Goal: Information Seeking & Learning: Understand process/instructions

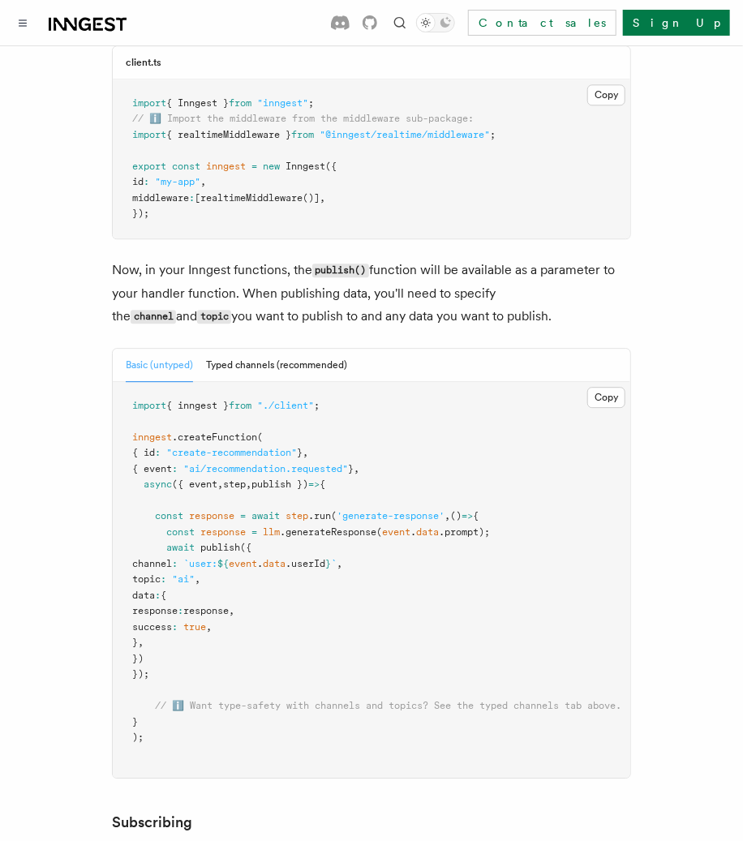
scroll to position [1288, 0]
click at [440, 263] on p "Now, in your Inngest functions, the publish() function will be available as a p…" at bounding box center [371, 293] width 519 height 70
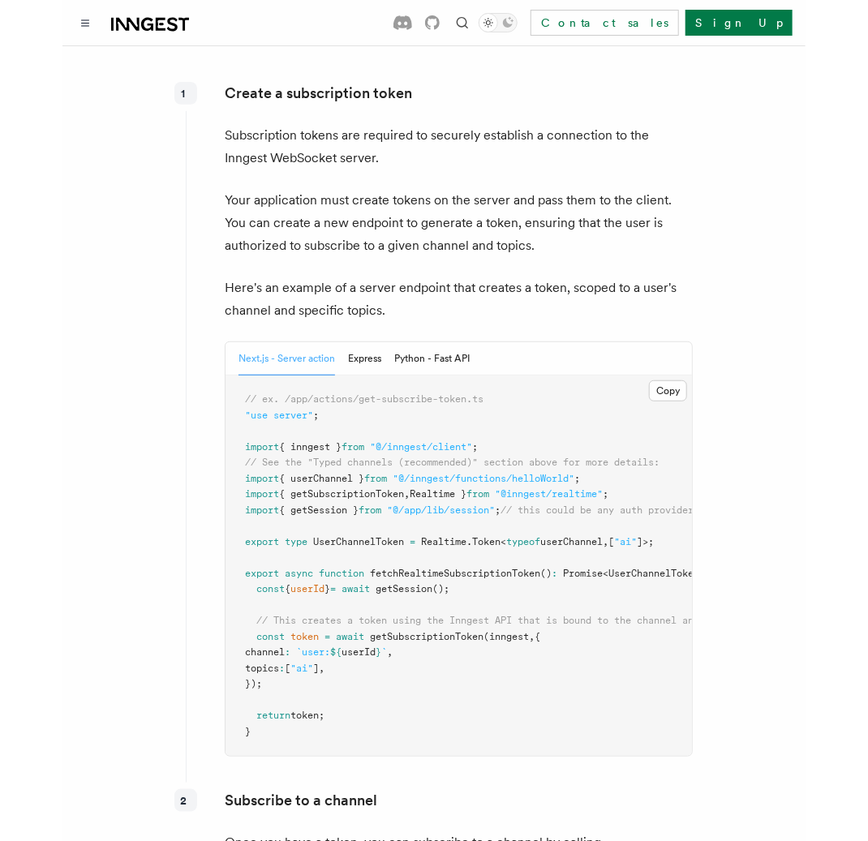
scroll to position [2197, 0]
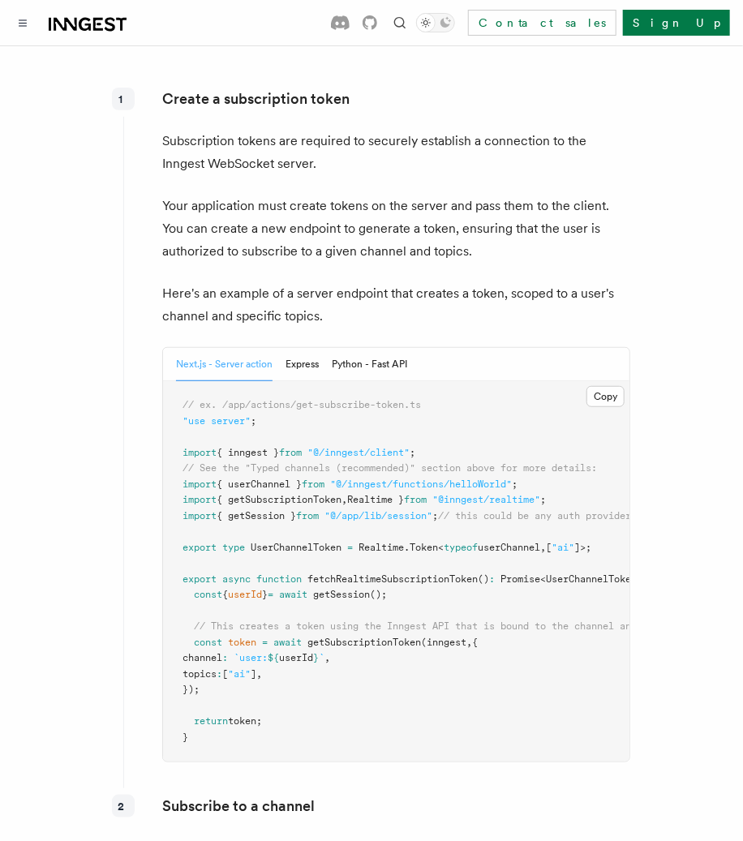
click at [277, 130] on p "Subscription tokens are required to securely establish a connection to the Inng…" at bounding box center [396, 152] width 468 height 45
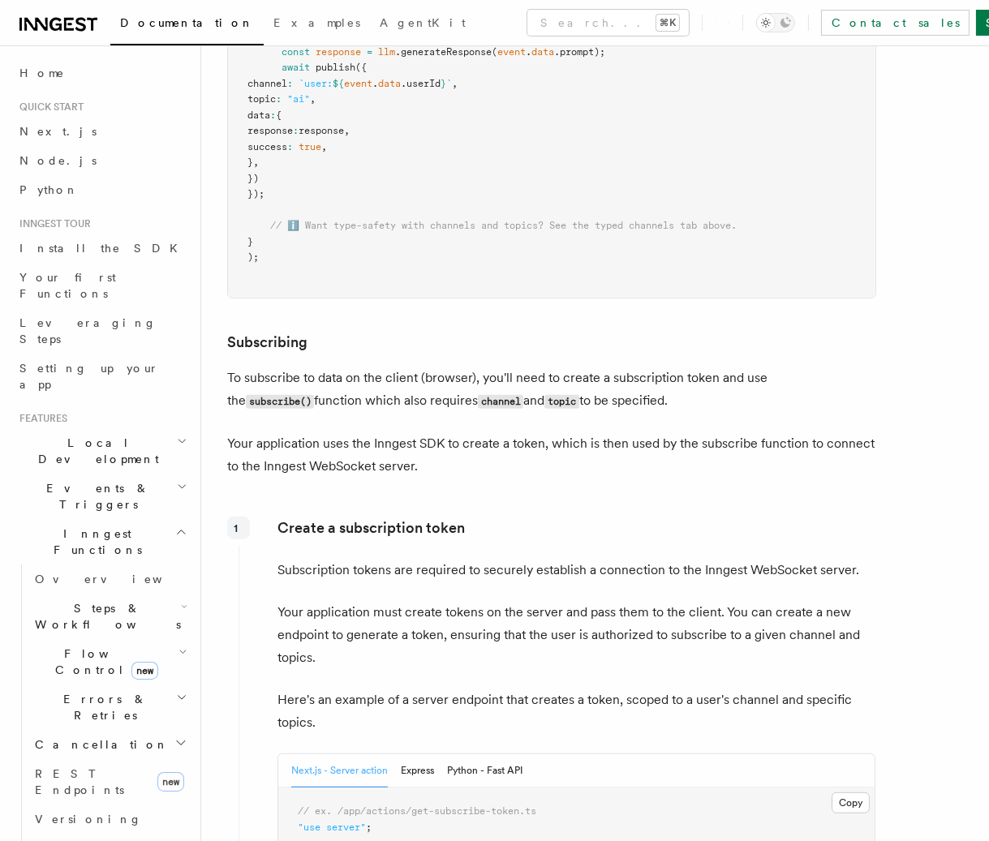
scroll to position [1658, 0]
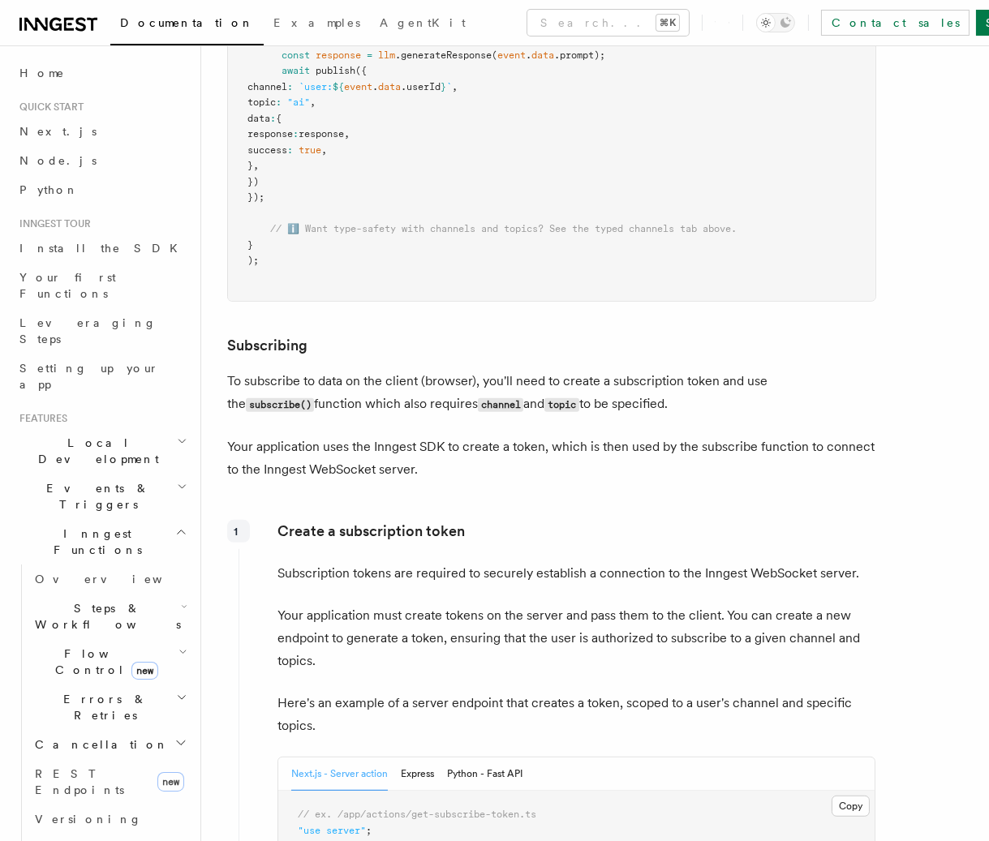
click at [510, 291] on pre "import { inngest } from "./client" ; inngest .createFunction ( { id : "create-r…" at bounding box center [551, 103] width 647 height 397
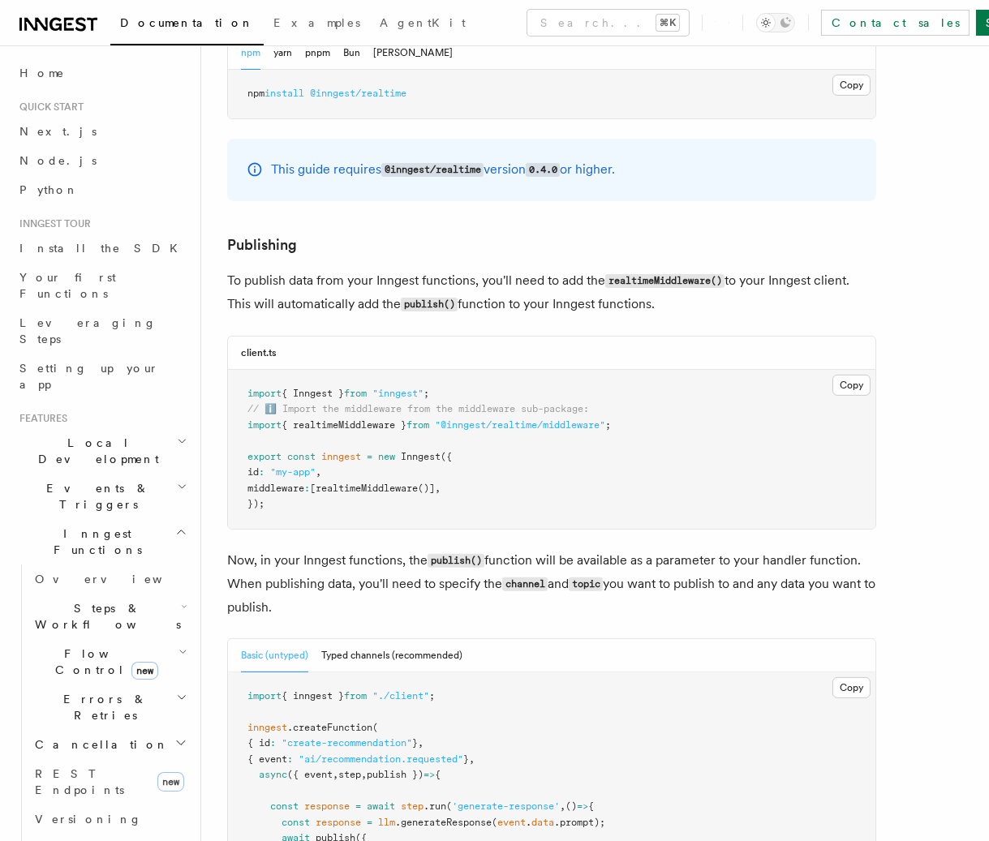
scroll to position [905, 0]
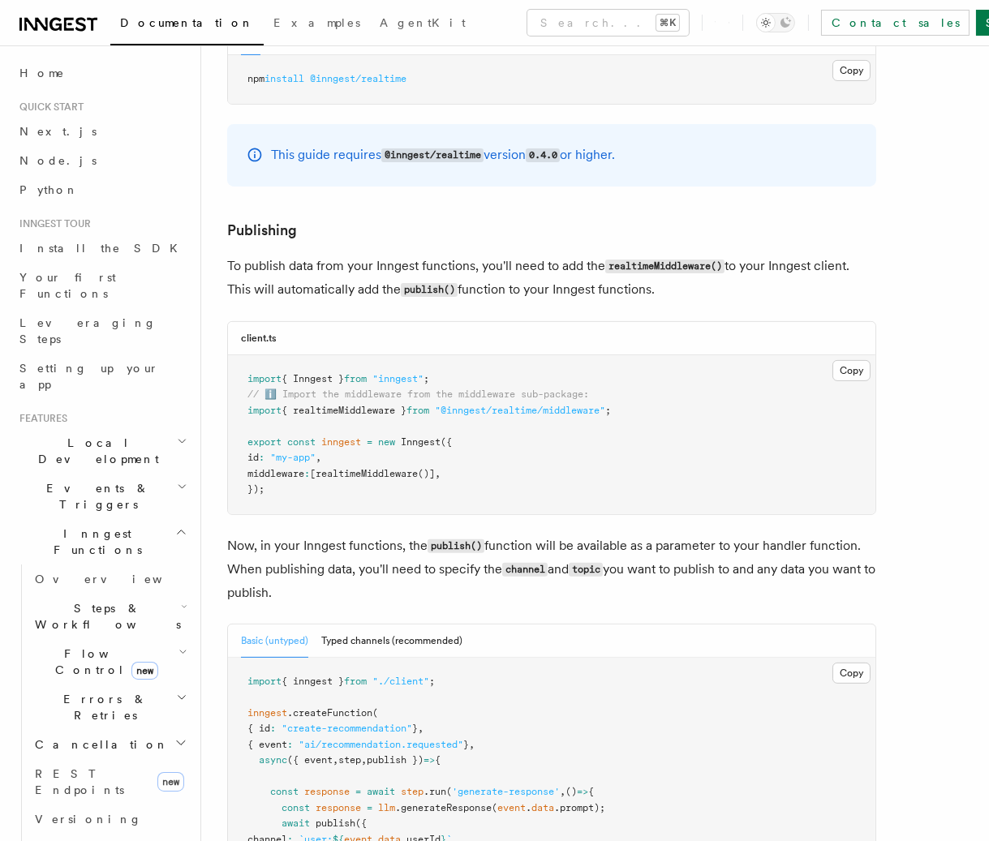
drag, startPoint x: 314, startPoint y: 483, endPoint x: 225, endPoint y: 430, distance: 103.7
click at [389, 477] on span "realtimeMiddleware" at bounding box center [367, 473] width 102 height 11
drag, startPoint x: 460, startPoint y: 475, endPoint x: 246, endPoint y: 476, distance: 214.2
click at [245, 478] on pre "import { Inngest } from "inngest" ; // ℹ️ Import the middleware from the middle…" at bounding box center [551, 434] width 647 height 159
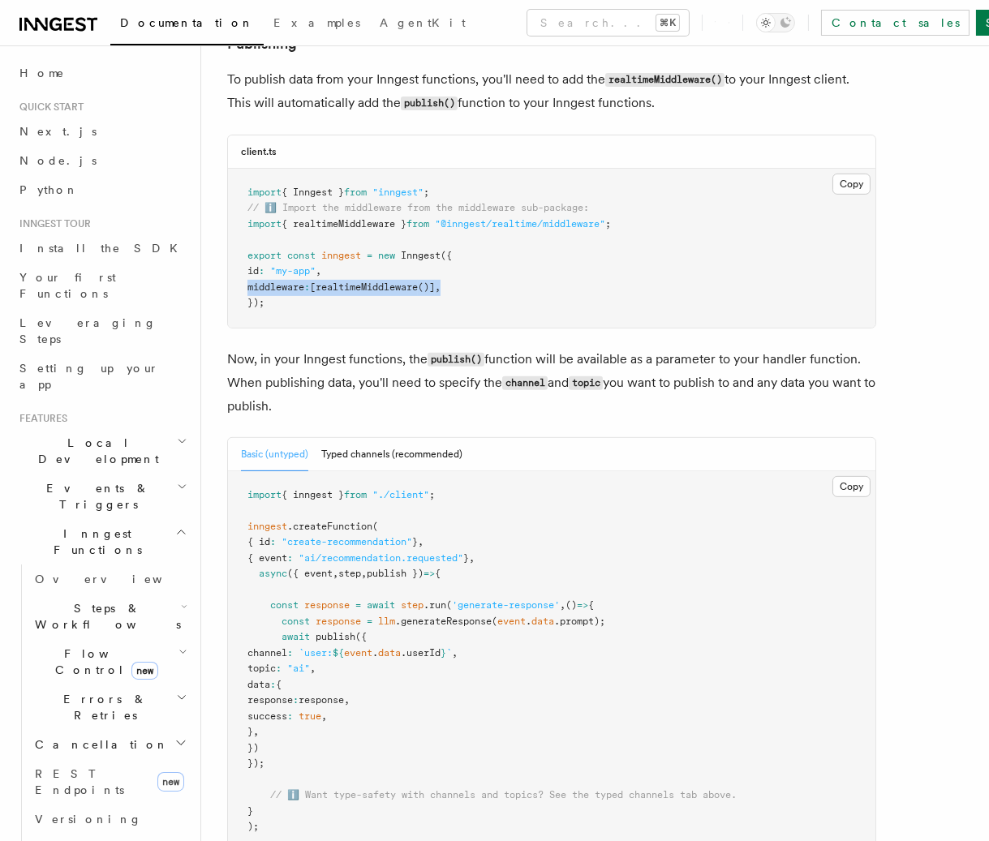
scroll to position [1075, 0]
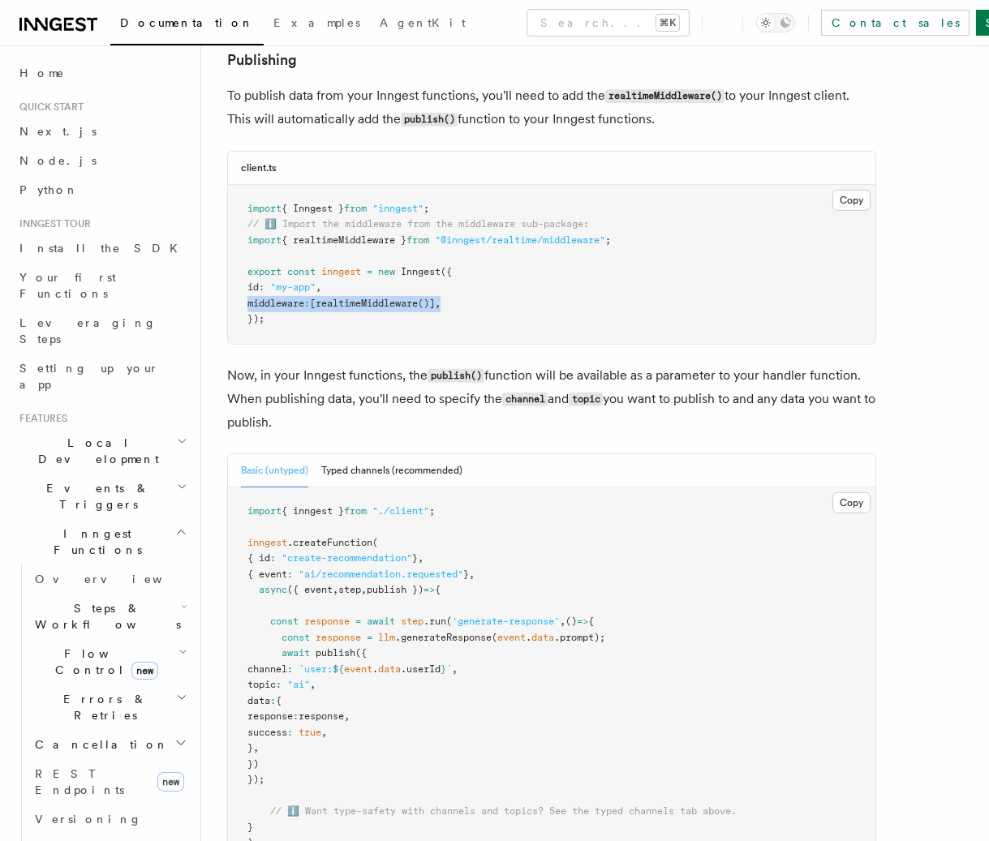
click at [522, 307] on pre "import { Inngest } from "inngest" ; // ℹ️ Import the middleware from the middle…" at bounding box center [551, 264] width 647 height 159
drag, startPoint x: 522, startPoint y: 307, endPoint x: 311, endPoint y: 313, distance: 211.9
click at [311, 313] on pre "import { Inngest } from "inngest" ; // ℹ️ Import the middleware from the middle…" at bounding box center [551, 264] width 647 height 159
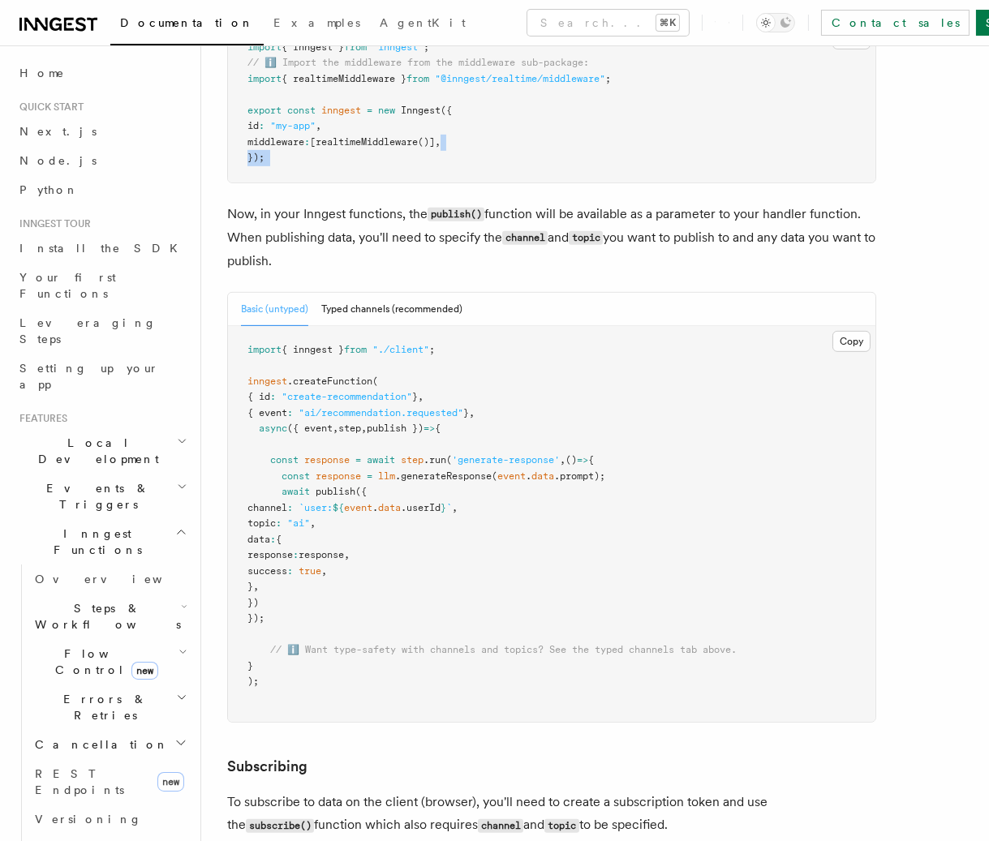
scroll to position [1216, 0]
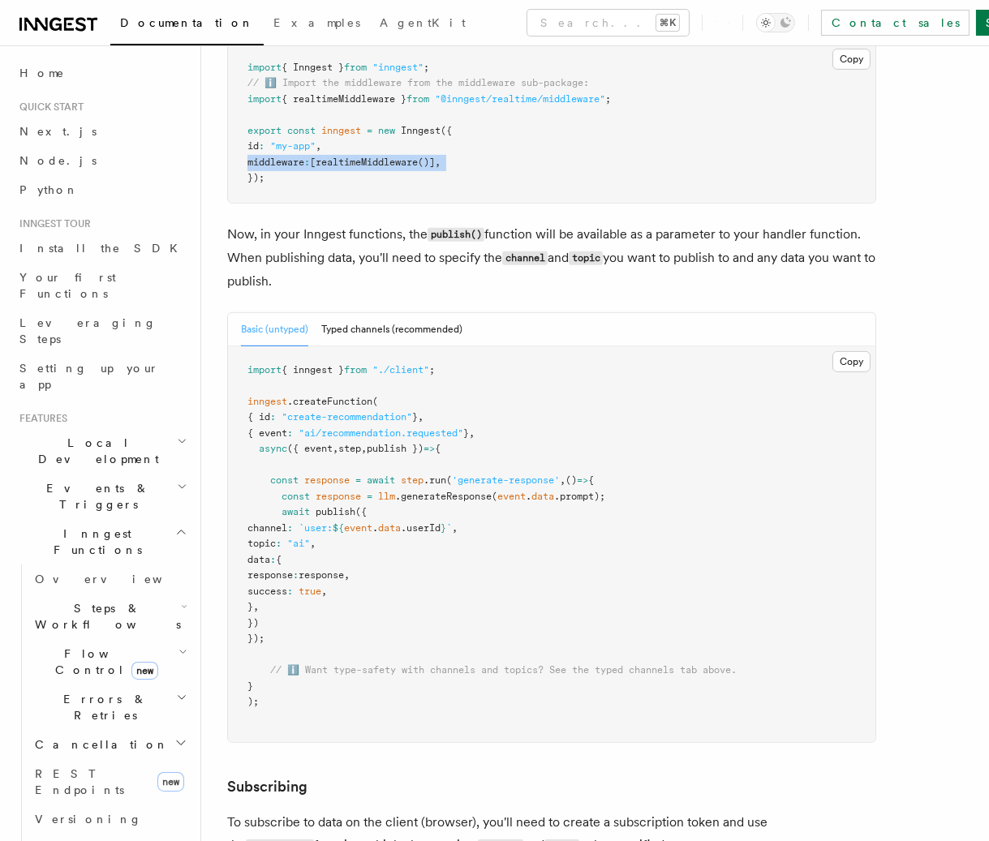
drag, startPoint x: 505, startPoint y: 165, endPoint x: 223, endPoint y: 161, distance: 281.6
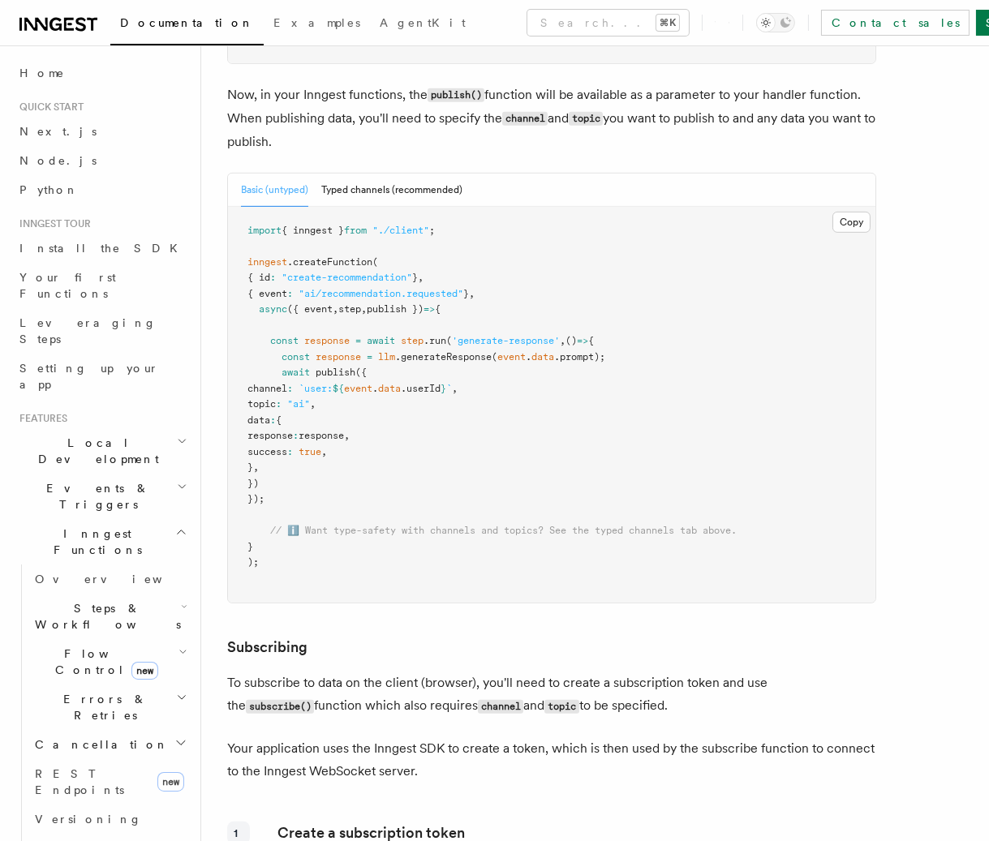
scroll to position [1383, 0]
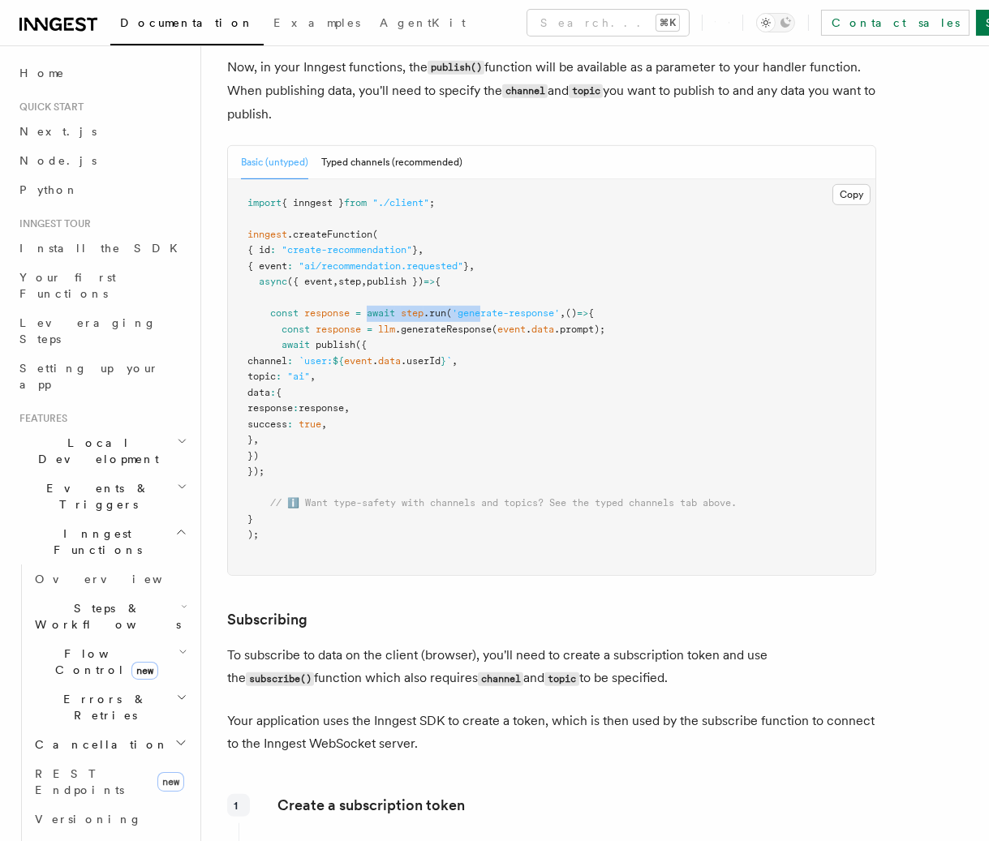
drag, startPoint x: 370, startPoint y: 320, endPoint x: 488, endPoint y: 321, distance: 117.6
click at [488, 321] on pre "import { inngest } from "./client" ; inngest .createFunction ( { id : "create-r…" at bounding box center [551, 377] width 647 height 397
click at [430, 378] on pre "import { inngest } from "./client" ; inngest .createFunction ( { id : "create-r…" at bounding box center [551, 377] width 647 height 397
drag, startPoint x: 270, startPoint y: 343, endPoint x: 405, endPoint y: 475, distance: 188.2
click at [405, 475] on pre "import { inngest } from "./client" ; inngest .createFunction ( { id : "create-r…" at bounding box center [551, 377] width 647 height 397
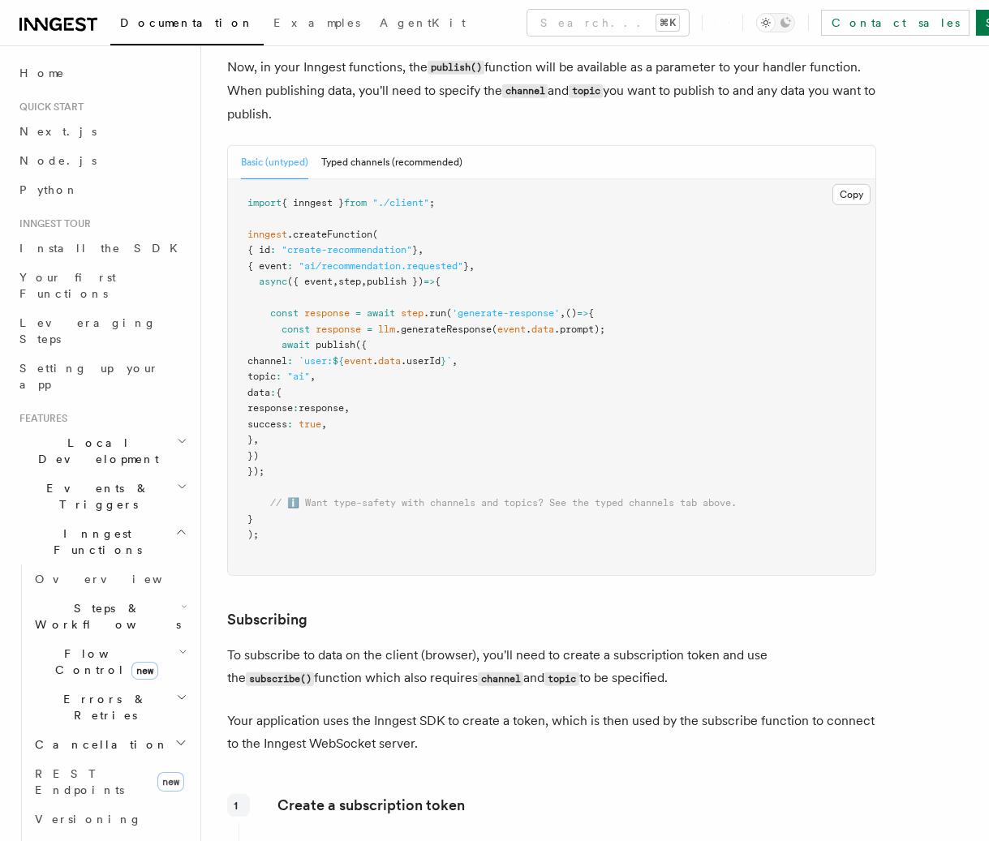
click at [313, 458] on pre "import { inngest } from "./client" ; inngest .createFunction ( { id : "create-r…" at bounding box center [551, 377] width 647 height 397
drag, startPoint x: 303, startPoint y: 473, endPoint x: 285, endPoint y: 341, distance: 133.6
click at [285, 341] on pre "import { inngest } from "./client" ; inngest .createFunction ( { id : "create-r…" at bounding box center [551, 377] width 647 height 397
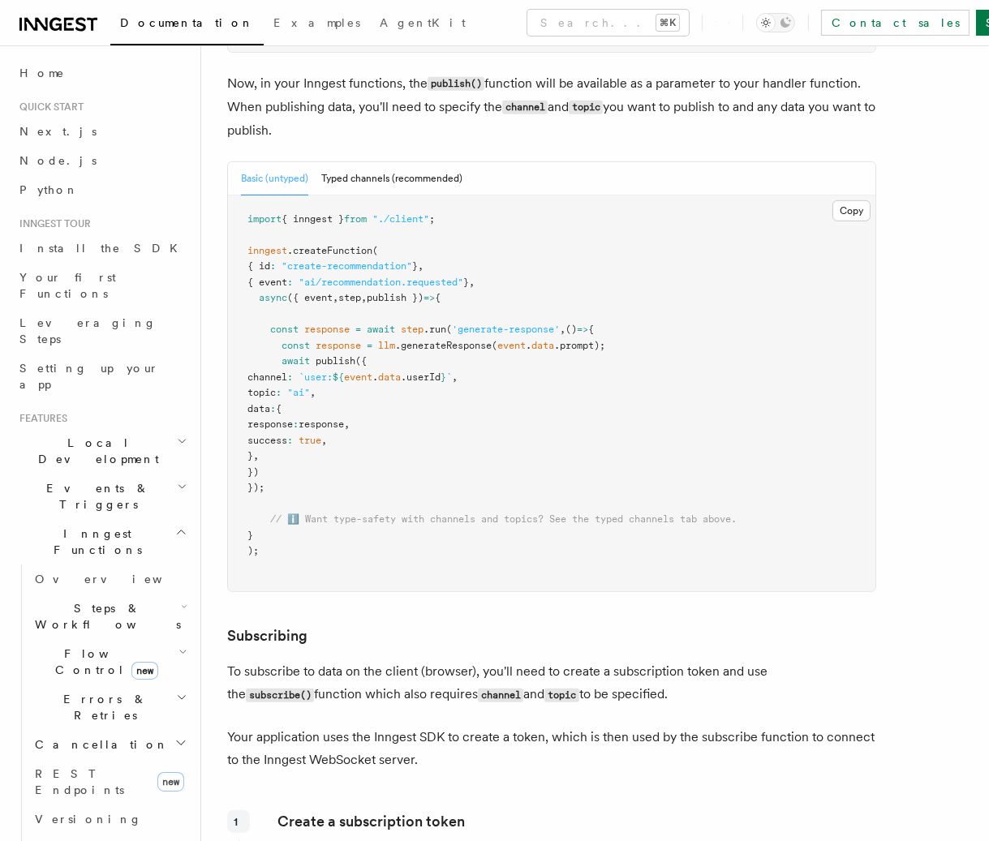
scroll to position [1356, 0]
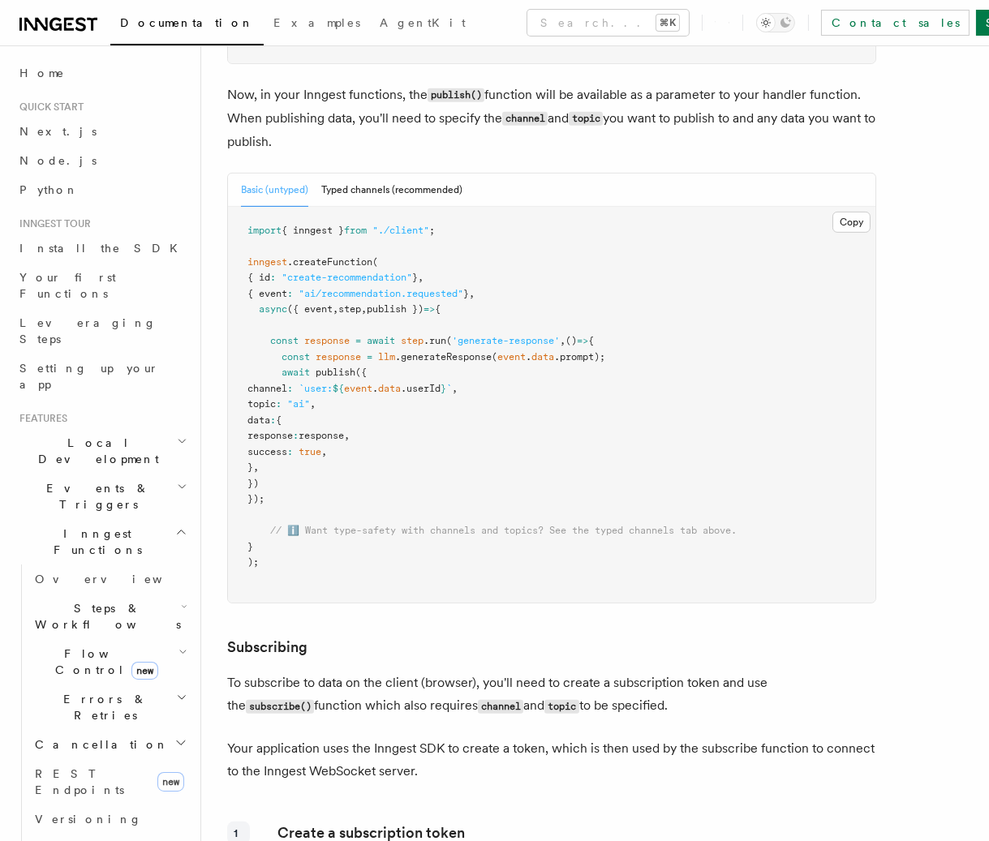
click at [403, 310] on span "publish })" at bounding box center [395, 308] width 57 height 11
drag, startPoint x: 277, startPoint y: 376, endPoint x: 318, endPoint y: 497, distance: 128.3
click at [318, 497] on pre "import { inngest } from "./client" ; inngest .createFunction ( { id : "create-r…" at bounding box center [551, 405] width 647 height 397
click at [313, 492] on pre "import { inngest } from "./client" ; inngest .createFunction ( { id : "create-r…" at bounding box center [551, 405] width 647 height 397
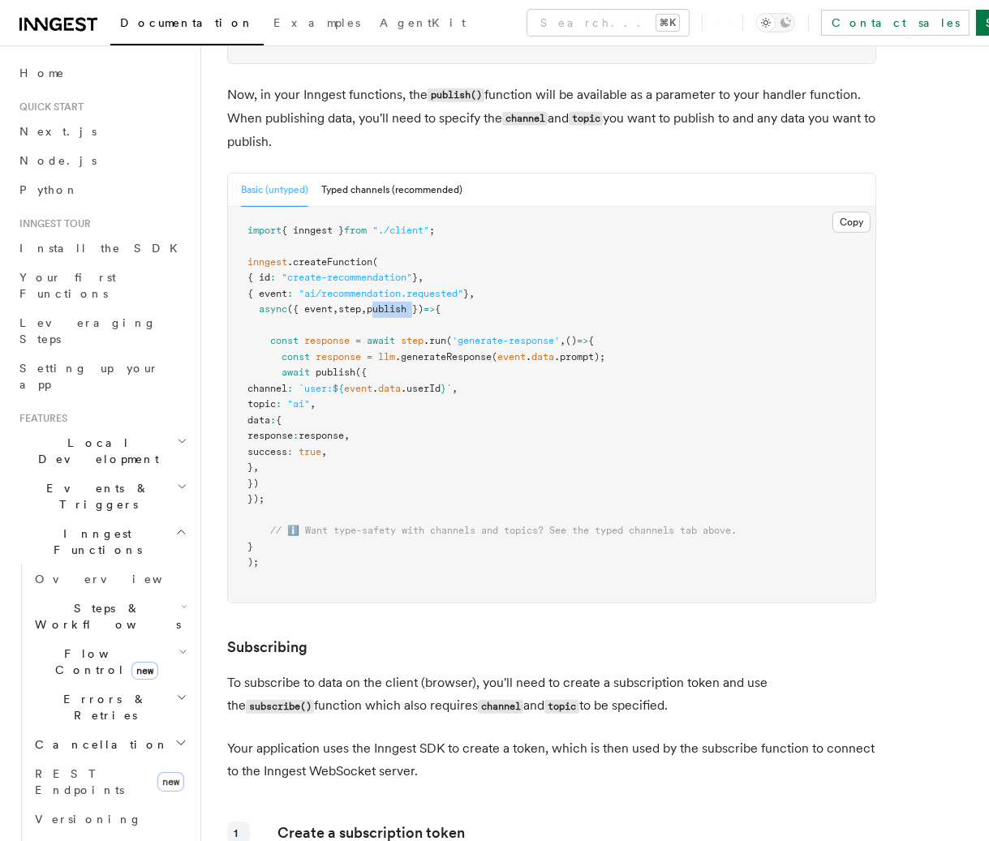
drag, startPoint x: 282, startPoint y: 379, endPoint x: 329, endPoint y: 490, distance: 120.7
click at [329, 490] on pre "import { inngest } from "./client" ; inngest .createFunction ( { id : "create-r…" at bounding box center [551, 405] width 647 height 397
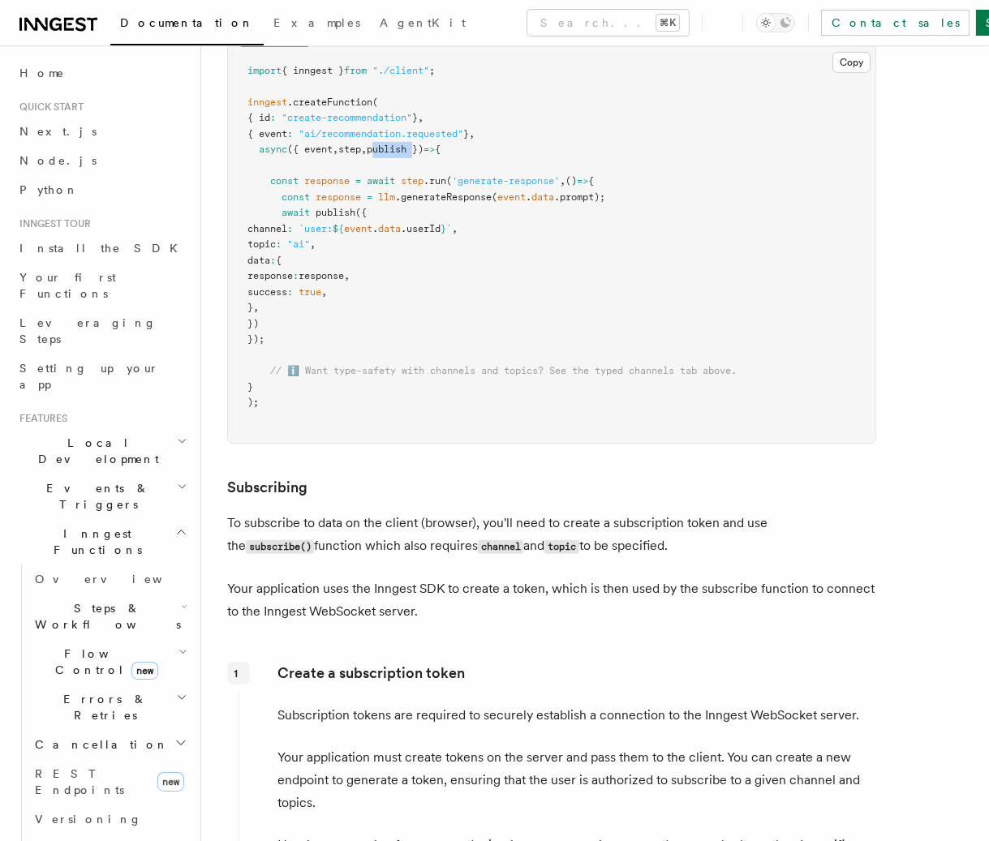
scroll to position [1524, 0]
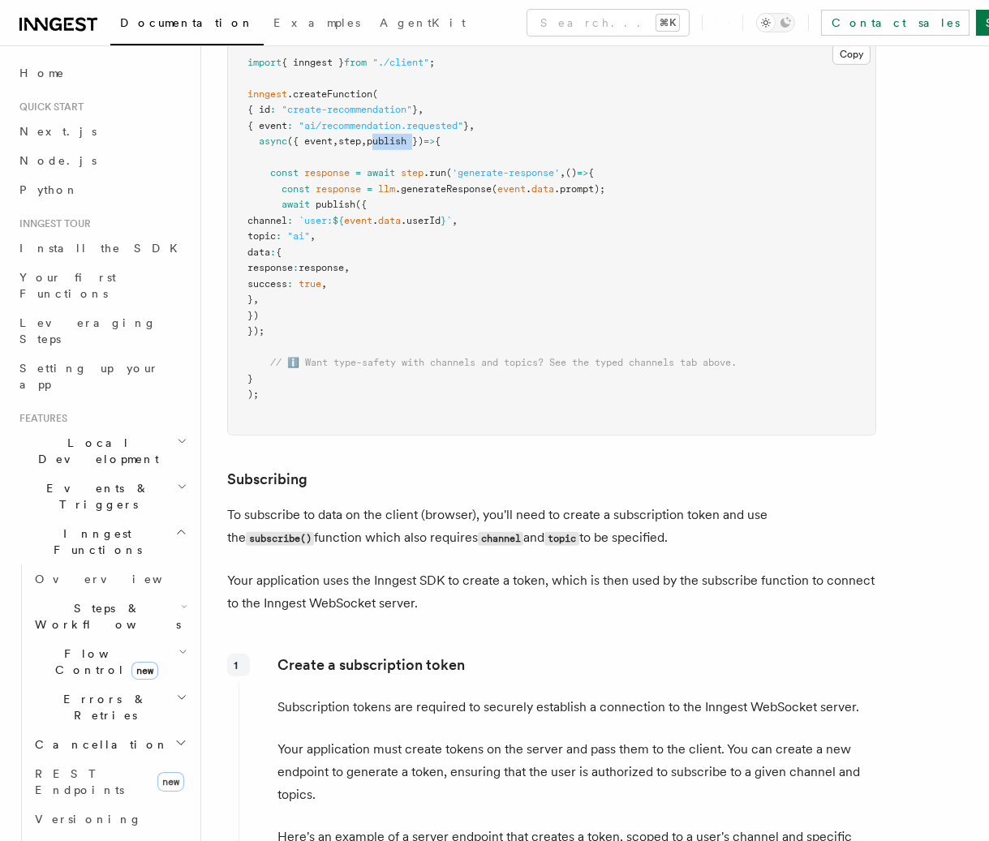
click at [320, 313] on pre "import { inngest } from "./client" ; inngest .createFunction ( { id : "create-r…" at bounding box center [551, 237] width 647 height 397
drag, startPoint x: 317, startPoint y: 320, endPoint x: 285, endPoint y: 209, distance: 115.8
click at [285, 209] on pre "import { inngest } from "./client" ; inngest .createFunction ( { id : "create-r…" at bounding box center [551, 237] width 647 height 397
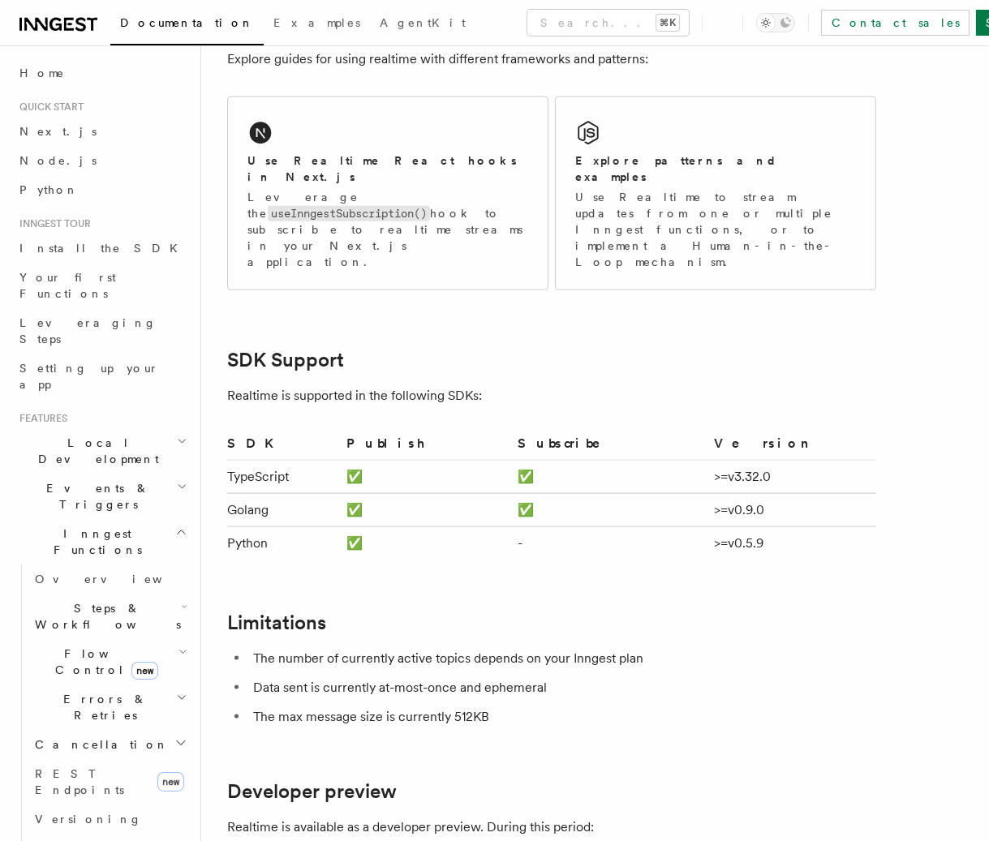
scroll to position [3559, 0]
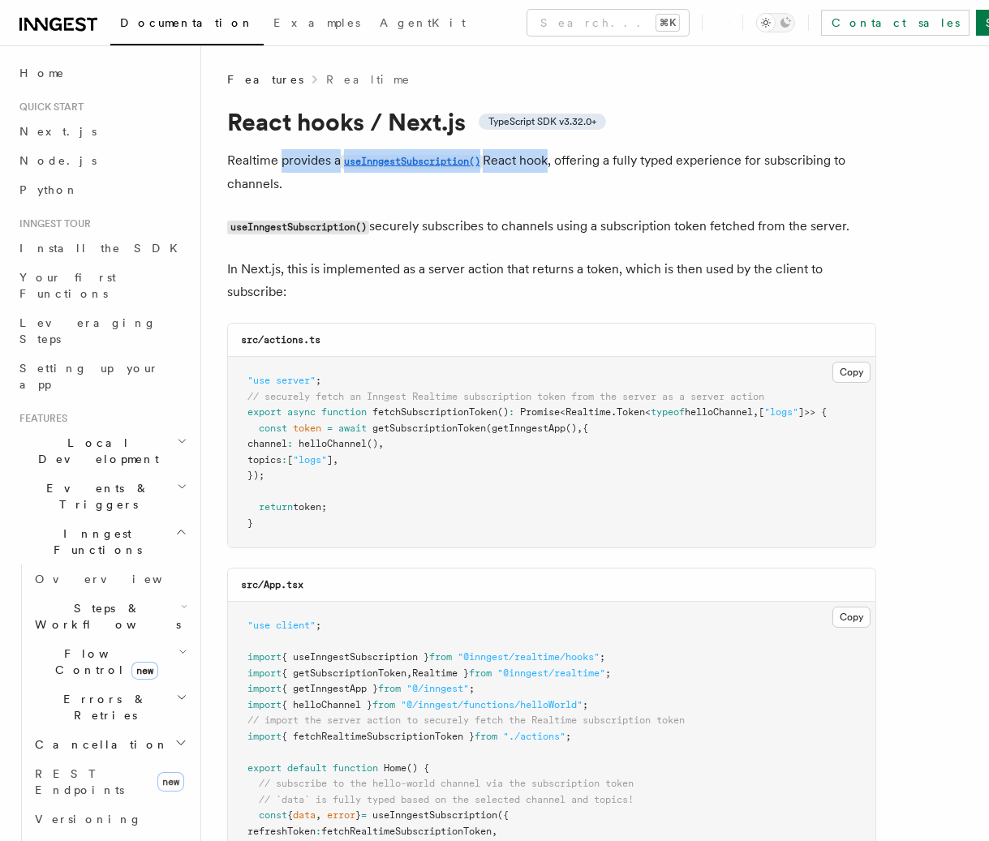
drag, startPoint x: 282, startPoint y: 151, endPoint x: 549, endPoint y: 166, distance: 267.4
click at [549, 166] on p "Realtime provides a useInngestSubscription() React hook, offering a fully typed…" at bounding box center [551, 172] width 649 height 46
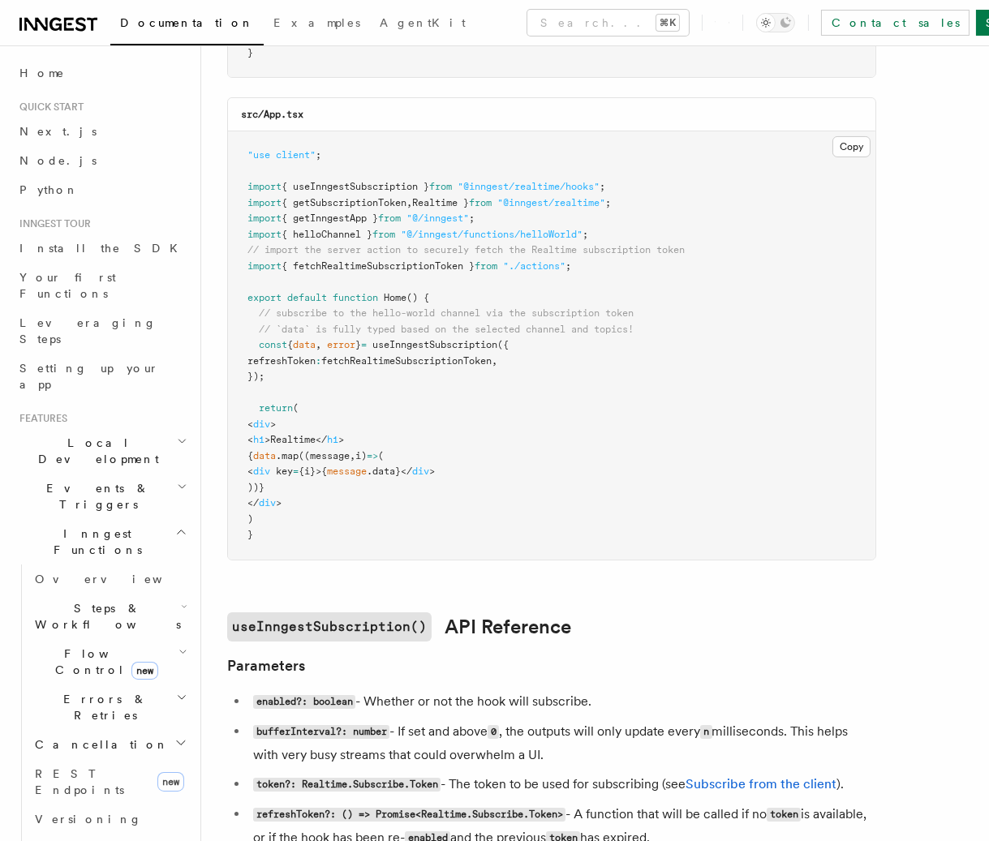
scroll to position [471, 0]
click at [316, 338] on span "data" at bounding box center [304, 343] width 23 height 11
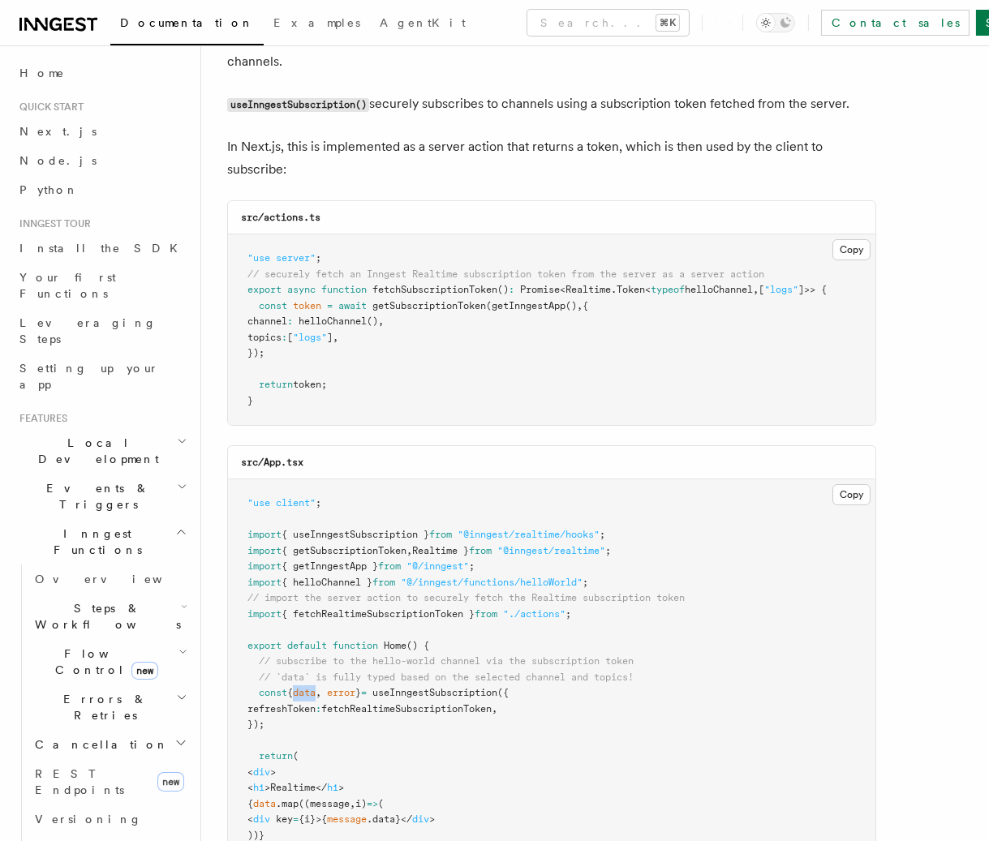
scroll to position [117, 0]
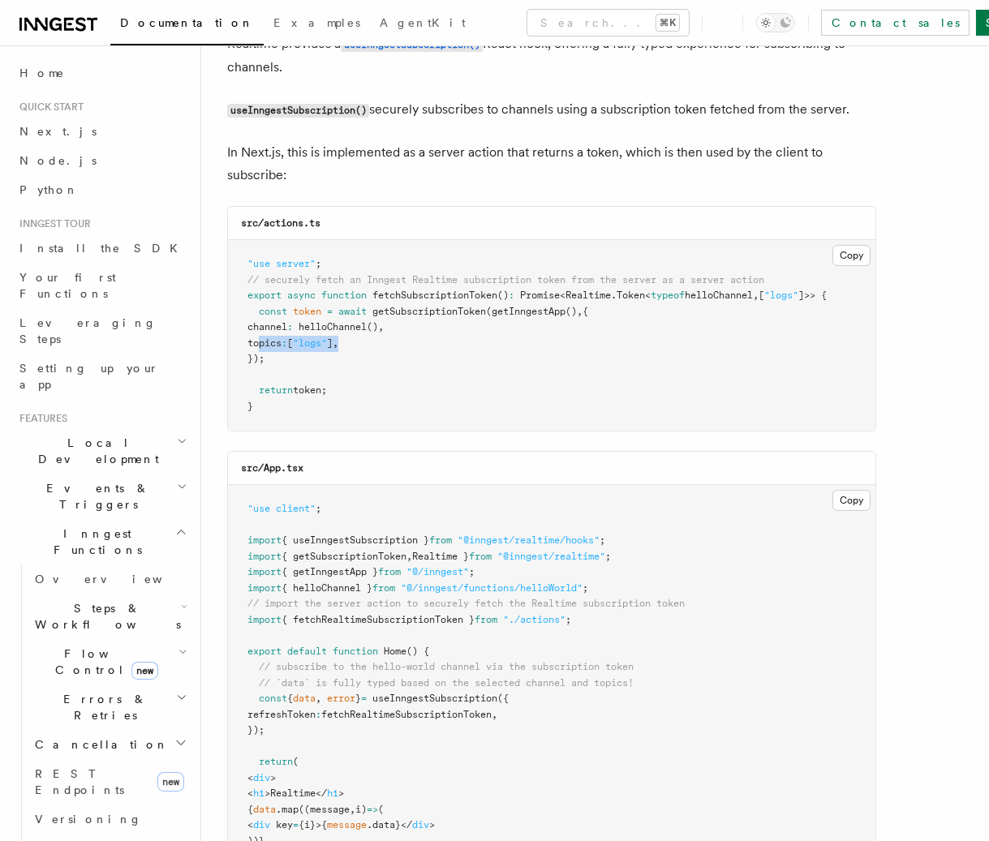
drag, startPoint x: 377, startPoint y: 349, endPoint x: 260, endPoint y: 342, distance: 117.1
click at [260, 342] on pre ""use server" ; // securely fetch an Inngest Realtime subscription token from th…" at bounding box center [551, 335] width 647 height 191
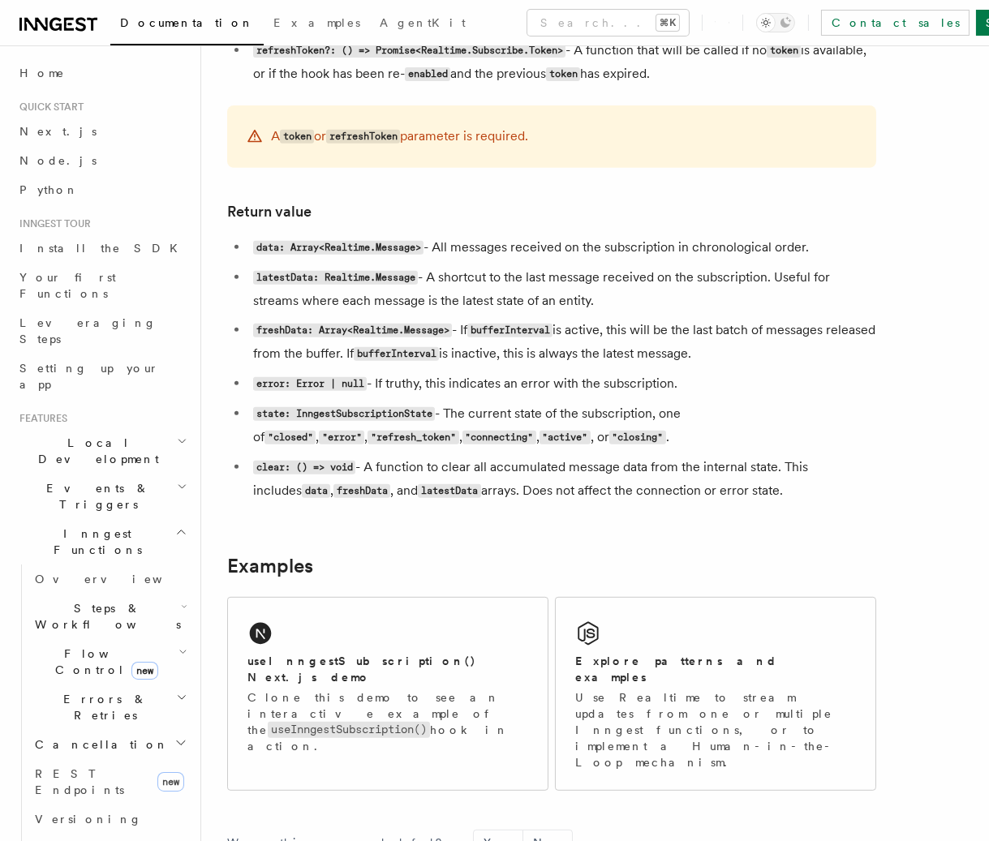
scroll to position [1236, 0]
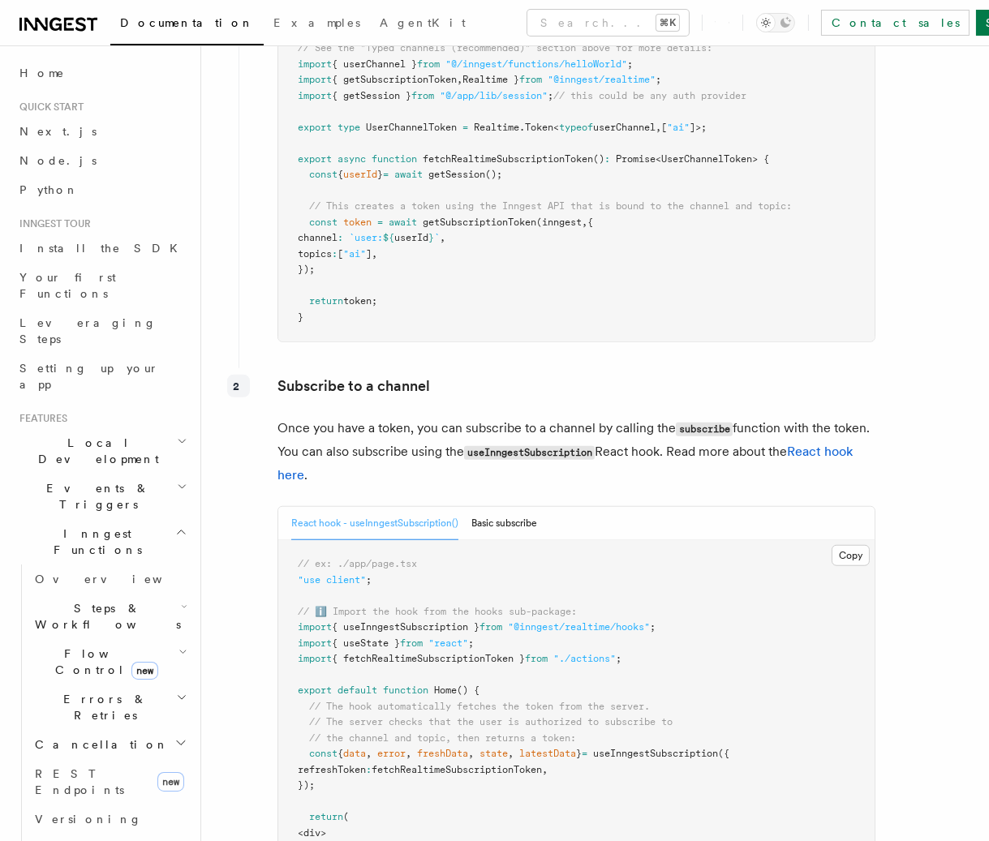
scroll to position [2489, 0]
click at [574, 282] on pre "// ex. /app/actions/get-subscribe-token.ts "use server" ; import { inngest } fr…" at bounding box center [576, 149] width 596 height 381
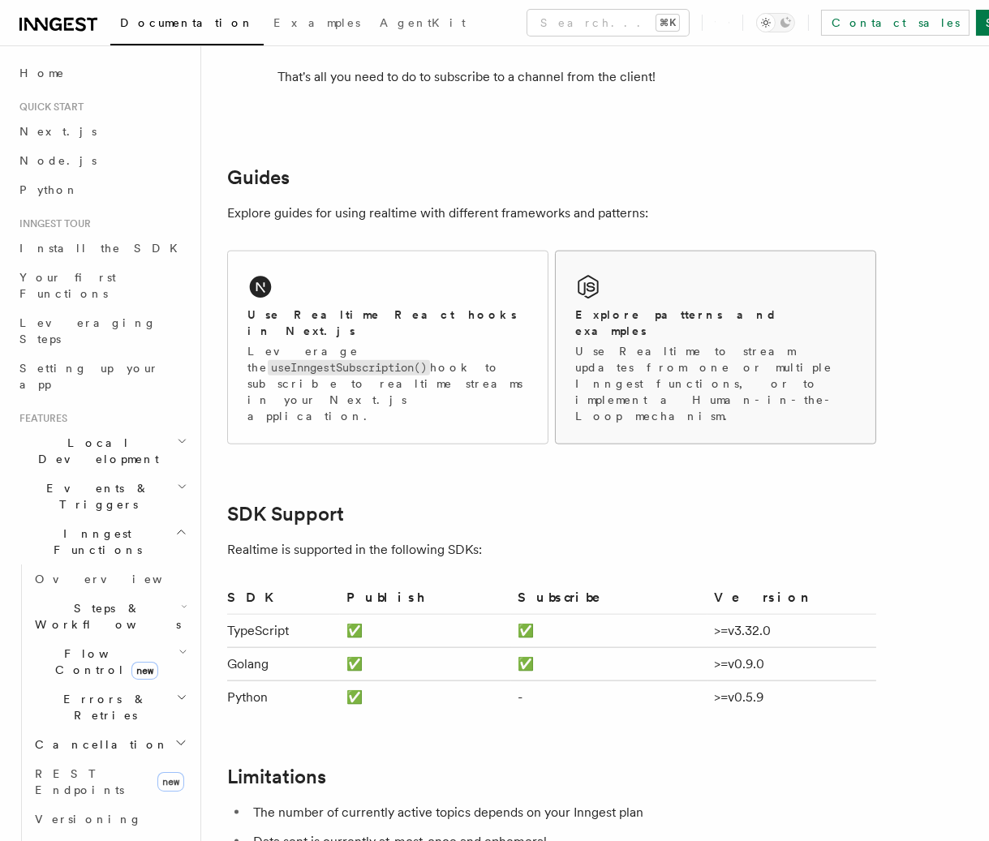
scroll to position [3396, 0]
